Goal: Understand process/instructions

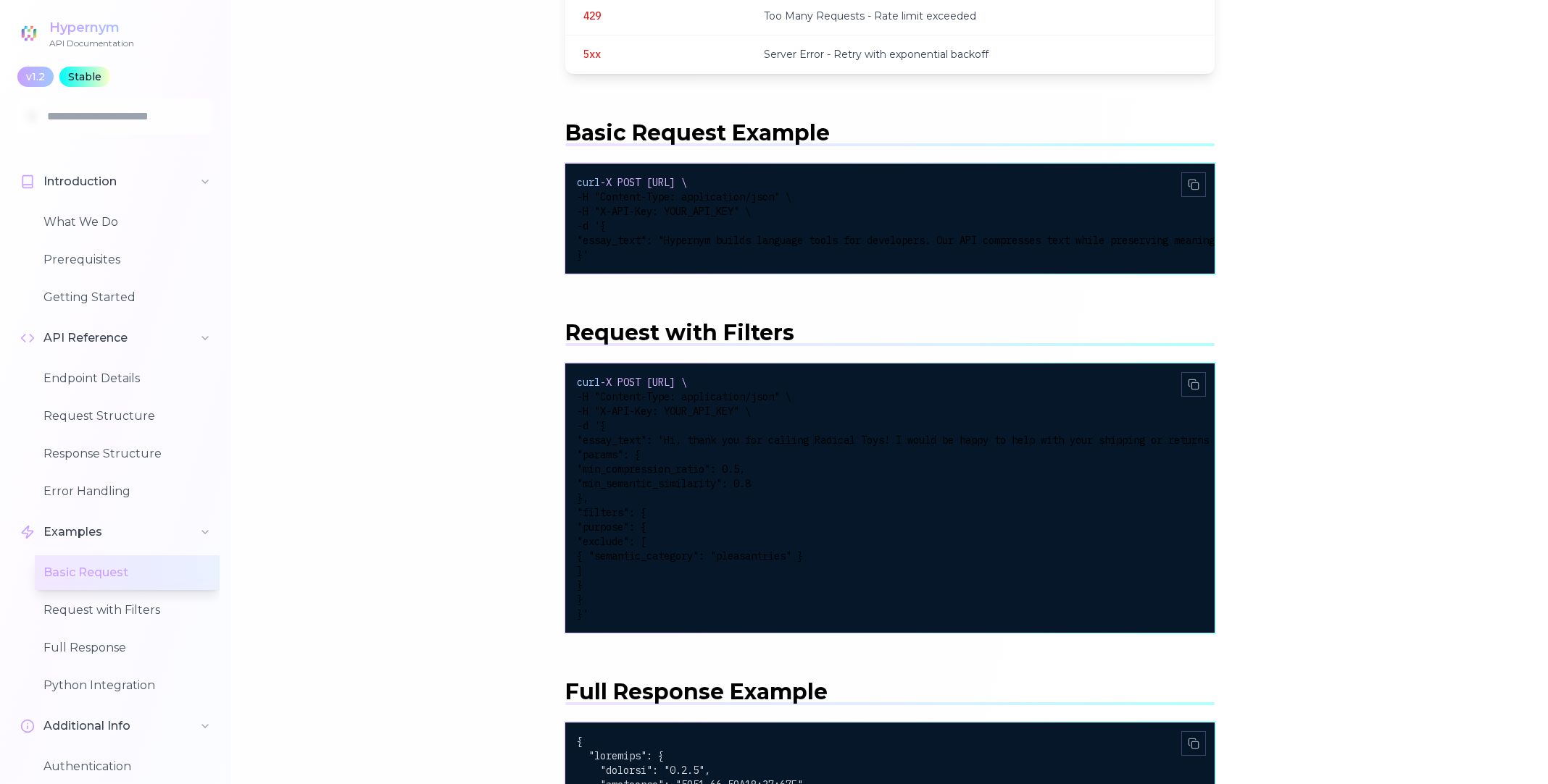
scroll to position [2608, 0]
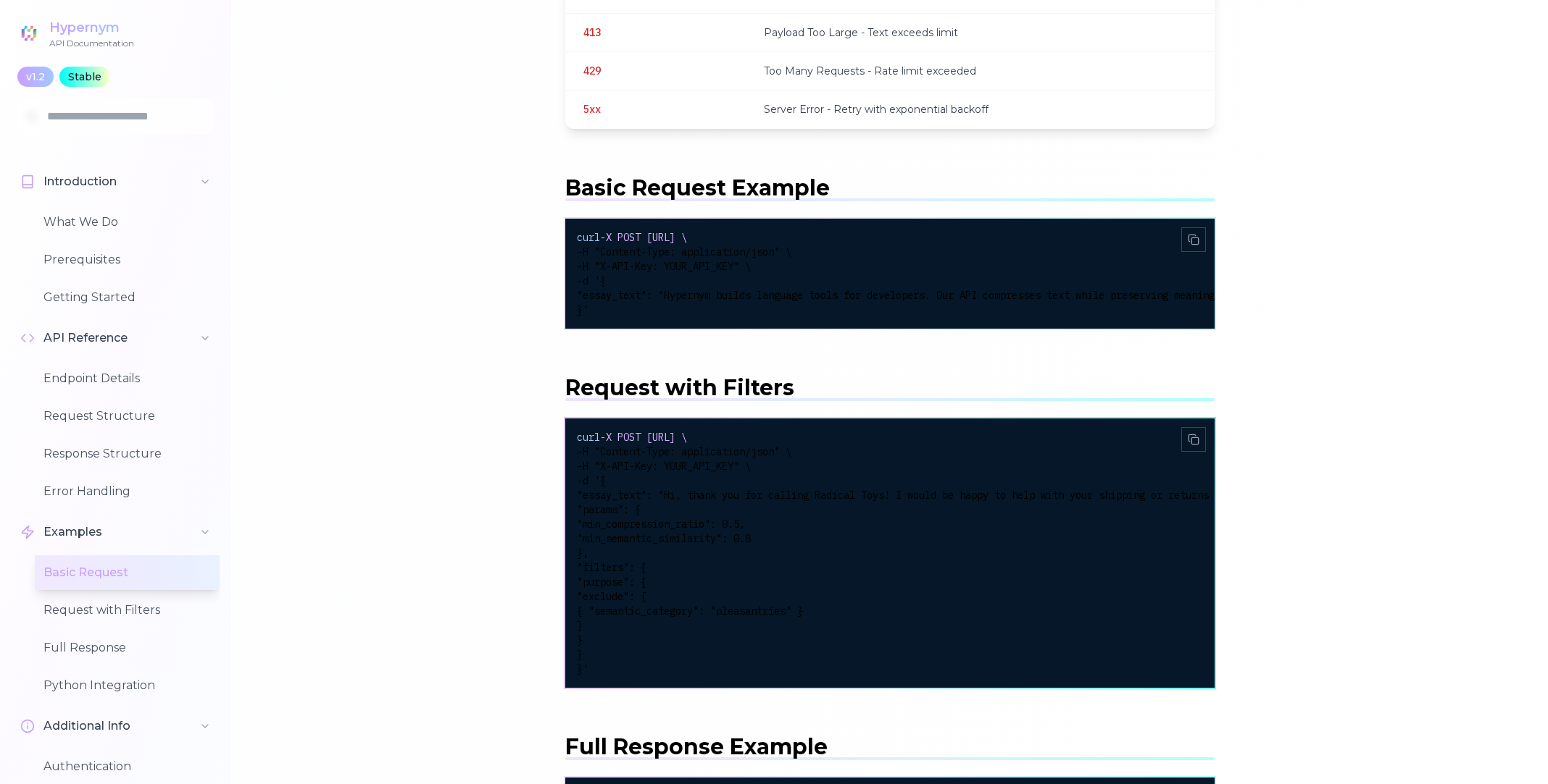
click at [957, 558] on div "curl -X POST [URL] \ -H "Content-Type: application/json" \ -H "X-API-Key: YOUR_…" at bounding box center [890, 554] width 626 height 246
click at [526, 447] on main "What We Do Hypernym AI's API offers a structured, efficient way to analyze and …" at bounding box center [889, 621] width 1316 height 5568
drag, startPoint x: 582, startPoint y: 465, endPoint x: 833, endPoint y: 667, distance: 322.2
click at [833, 667] on div "curl -X POST [URL] \ -H "Content-Type: application/json" \ -H "X-API-Key: YOUR_…" at bounding box center [890, 554] width 626 height 246
click at [833, 662] on div "}" at bounding box center [890, 654] width 626 height 14
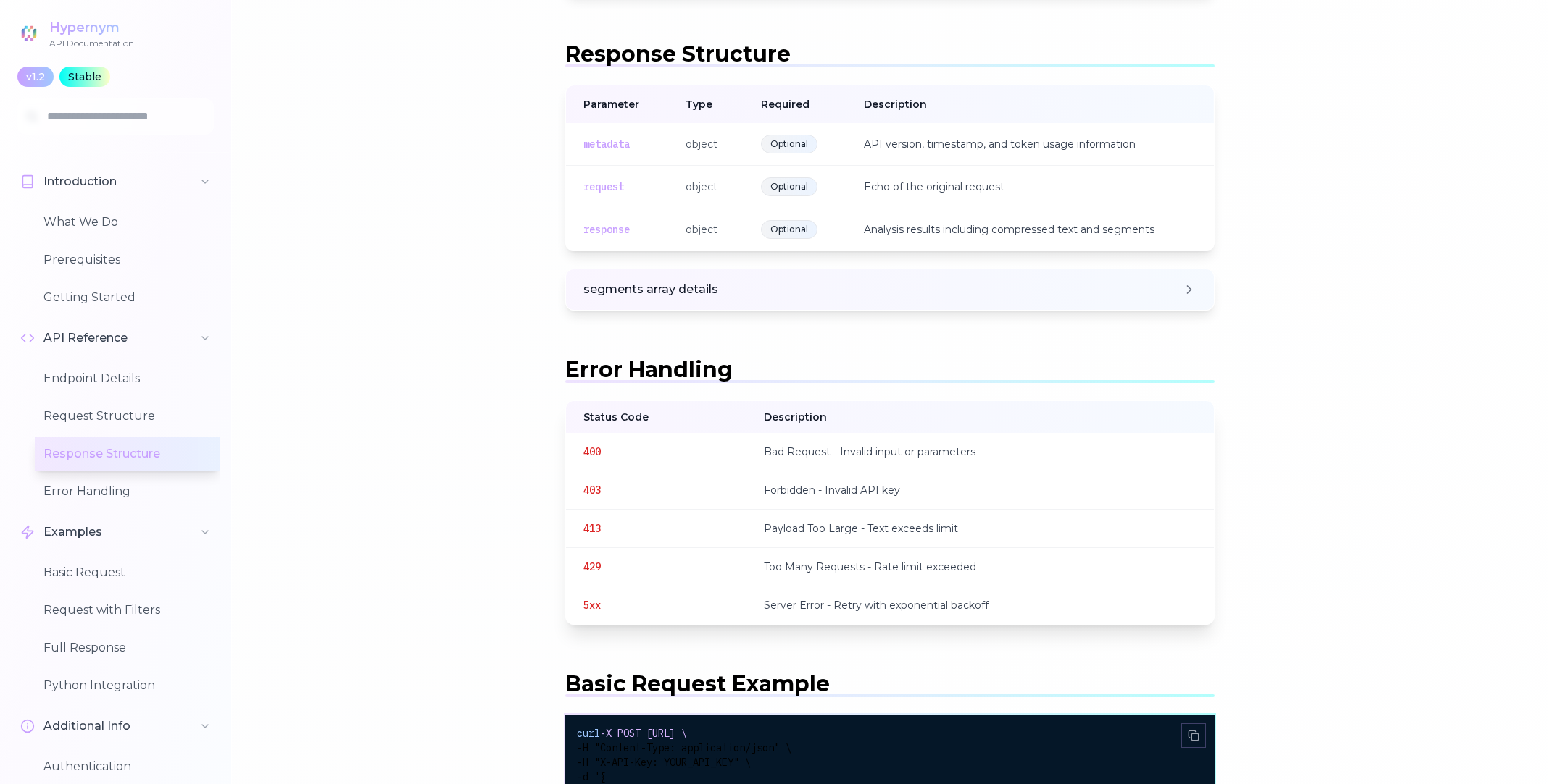
scroll to position [2035, 0]
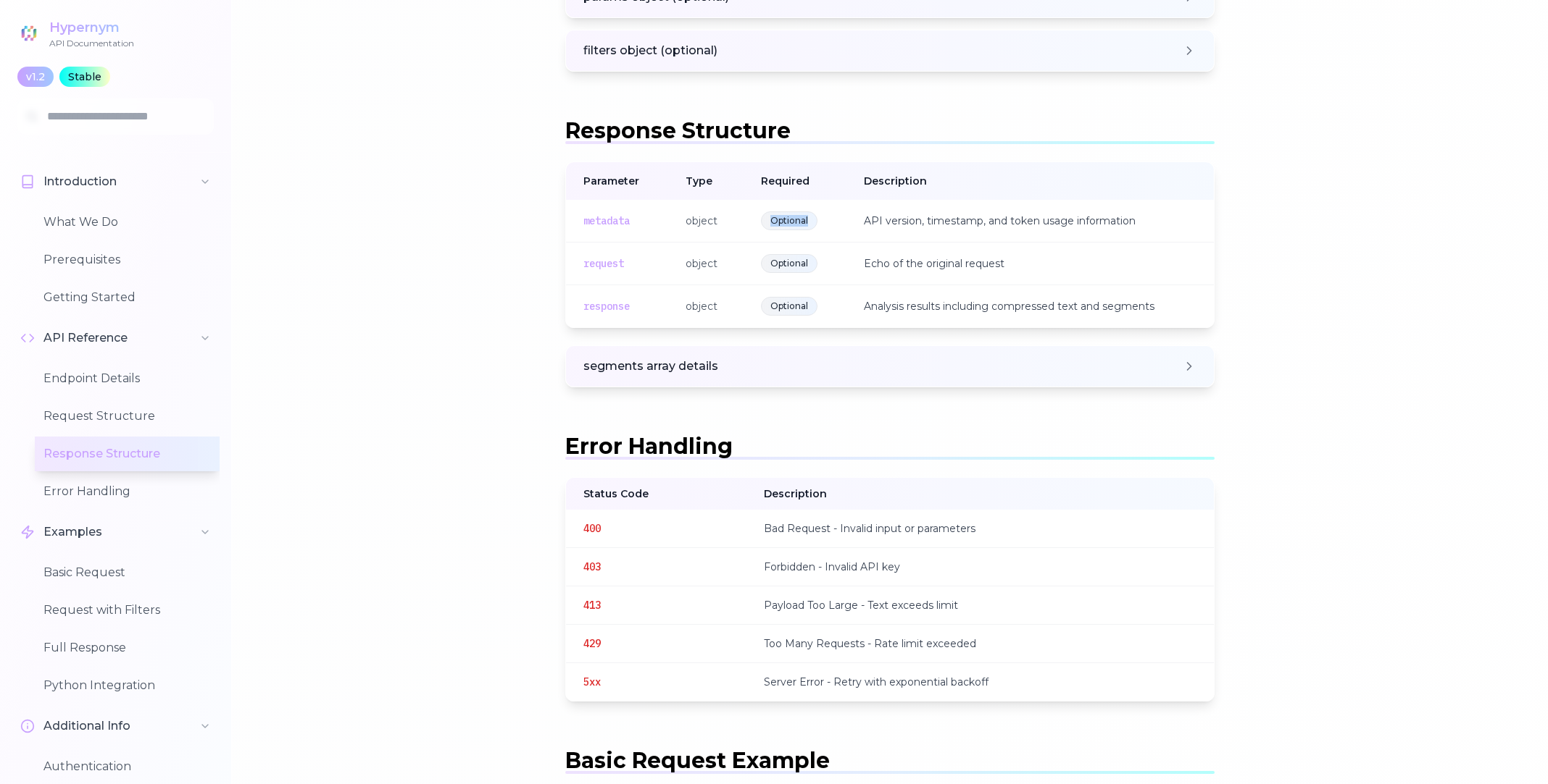
drag, startPoint x: 768, startPoint y: 218, endPoint x: 808, endPoint y: 223, distance: 40.3
click at [809, 223] on span "Optional" at bounding box center [789, 221] width 57 height 19
click at [804, 222] on span "Optional" at bounding box center [789, 221] width 57 height 19
click at [773, 264] on span "Optional" at bounding box center [789, 264] width 57 height 19
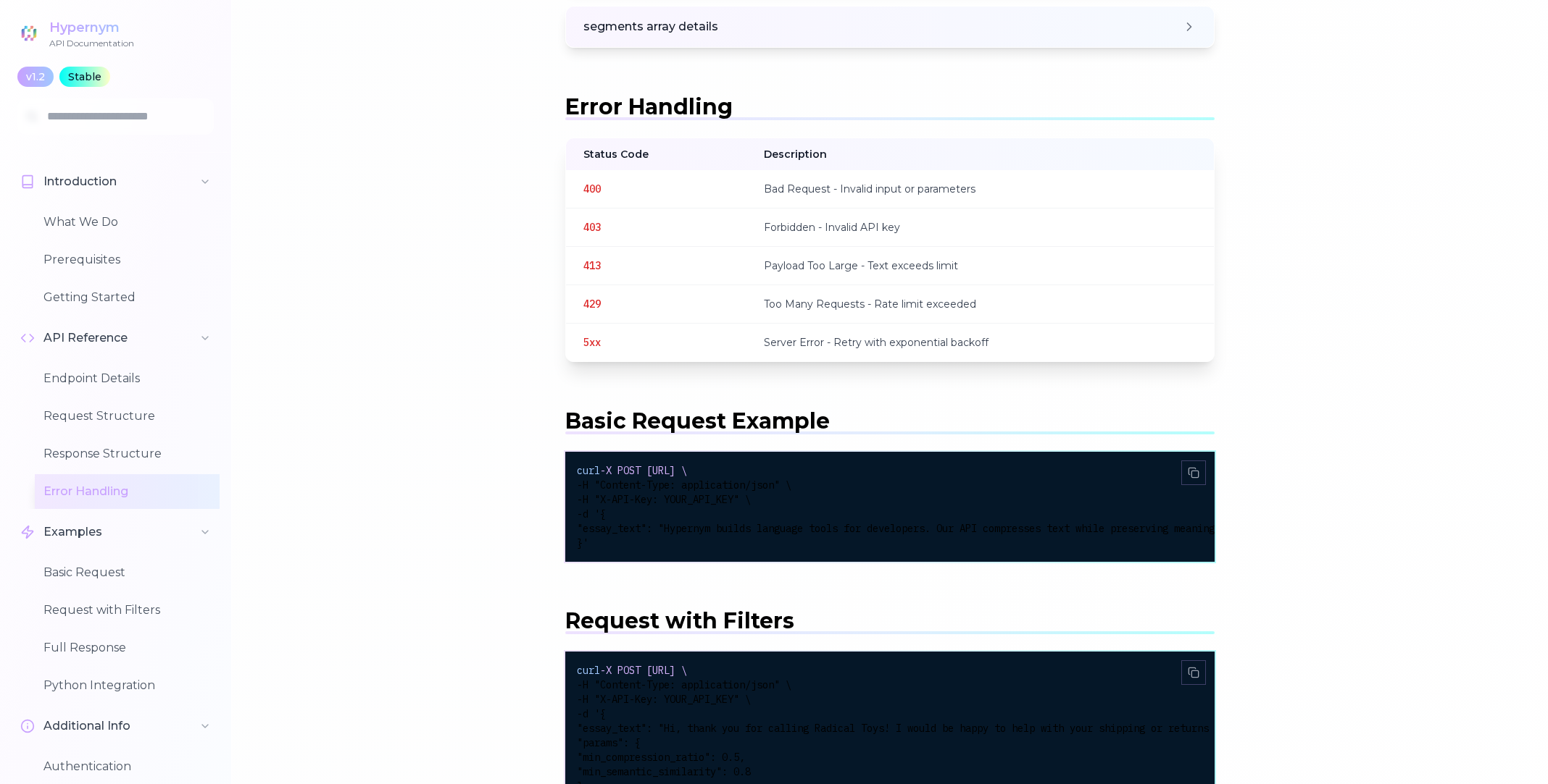
scroll to position [2396, 0]
